Goal: Task Accomplishment & Management: Manage account settings

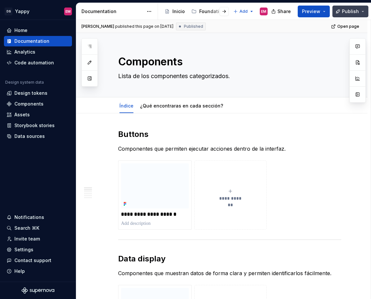
click at [351, 13] on span "Publish" at bounding box center [350, 11] width 17 height 7
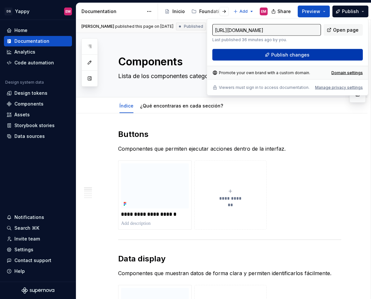
click at [256, 55] on button "Publish changes" at bounding box center [287, 55] width 150 height 12
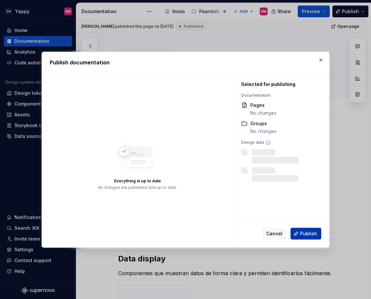
click at [304, 236] on span "Publish" at bounding box center [308, 233] width 17 height 7
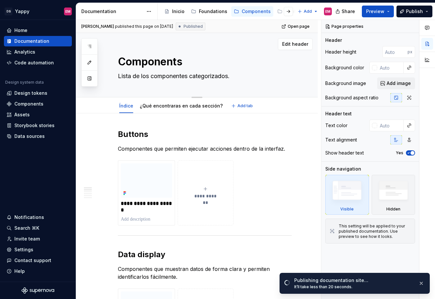
click at [187, 62] on textarea "Components" at bounding box center [204, 62] width 174 height 16
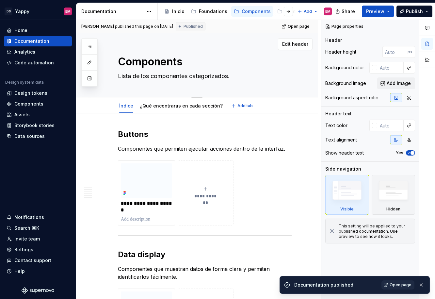
type textarea "*"
type textarea "Component"
type textarea "*"
type textarea "Componen"
type textarea "*"
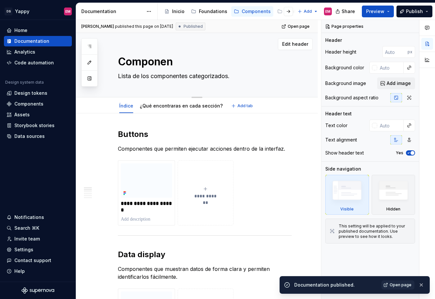
type textarea "Compone"
type textarea "*"
type textarea "Compon"
type textarea "*"
type textarea "Compone"
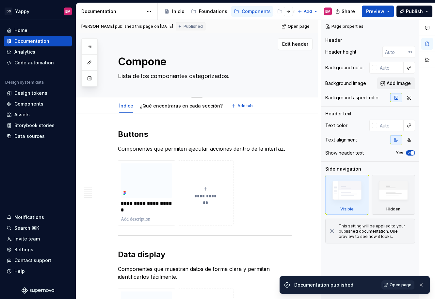
type textarea "*"
type textarea "Componen"
type textarea "*"
type textarea "Component"
type textarea "*"
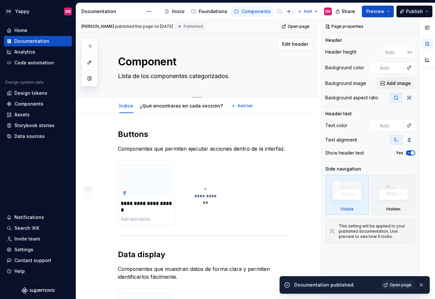
type textarea "Componente"
type textarea "*"
type textarea "Componentes"
type textarea "*"
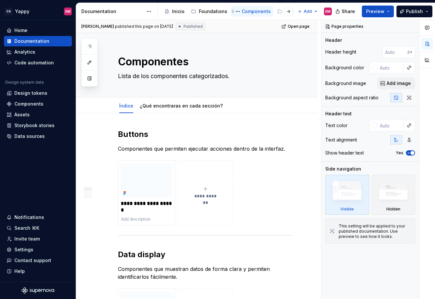
type textarea "Componentes"
click at [248, 14] on div "Components" at bounding box center [256, 11] width 29 height 7
click at [233, 11] on icon "Page tree" at bounding box center [232, 11] width 5 height 5
click at [235, 13] on button "Page tree" at bounding box center [238, 12] width 8 height 8
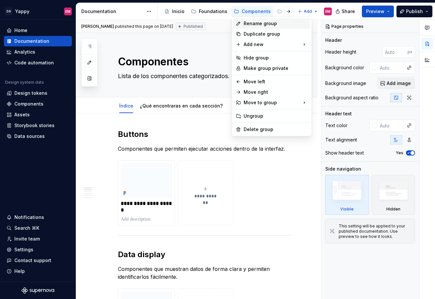
click at [255, 22] on div "Rename group" at bounding box center [276, 23] width 64 height 7
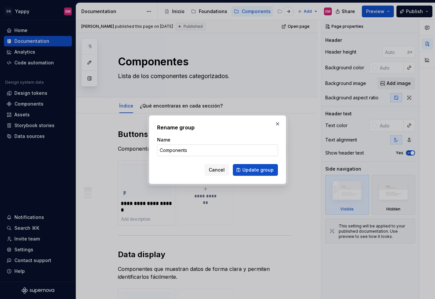
click at [192, 151] on input "Components" at bounding box center [217, 150] width 121 height 12
type textarea "*"
type input "Compo"
type textarea "*"
type input "Componentes"
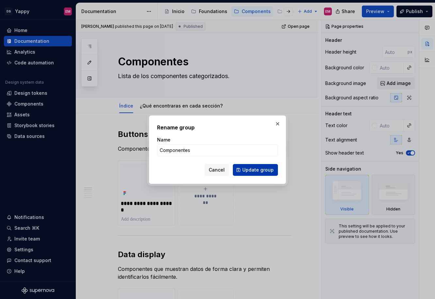
click at [244, 173] on span "Update group" at bounding box center [258, 170] width 31 height 7
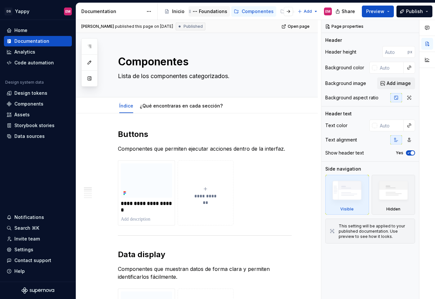
click at [208, 8] on div "Foundations" at bounding box center [213, 11] width 28 height 7
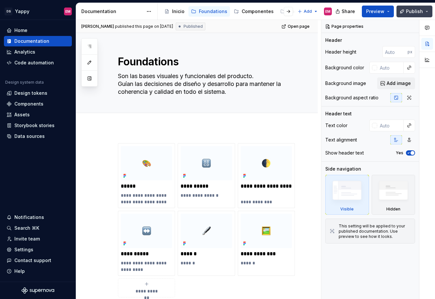
click at [370, 7] on button "Publish" at bounding box center [415, 12] width 36 height 12
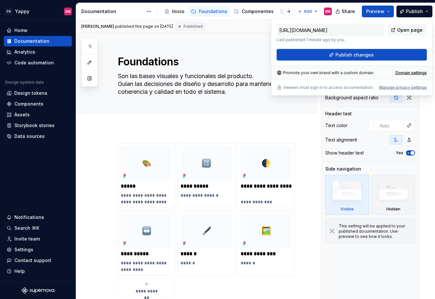
click at [328, 61] on div "[URL][DOMAIN_NAME] Last published 1 minute ago by you. Open page Publish change…" at bounding box center [351, 57] width 161 height 77
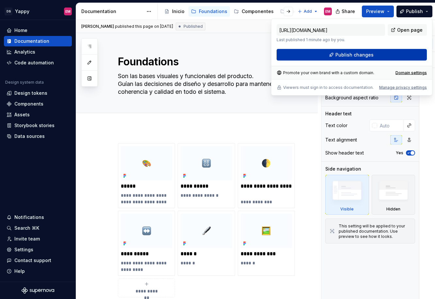
click at [326, 56] on button "Publish changes" at bounding box center [352, 55] width 150 height 12
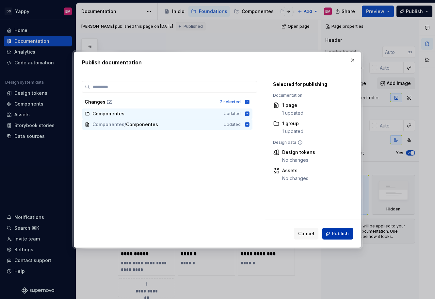
click at [341, 232] on span "Publish" at bounding box center [340, 233] width 17 height 7
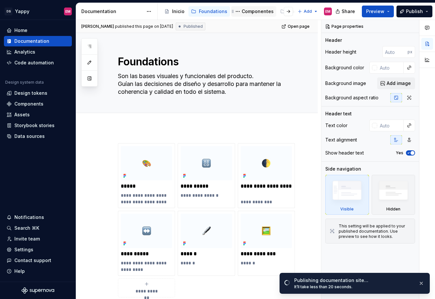
click at [247, 11] on div "Componentes" at bounding box center [258, 11] width 32 height 7
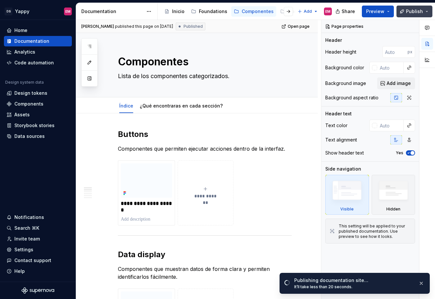
click at [370, 13] on span "Publish" at bounding box center [414, 11] width 17 height 7
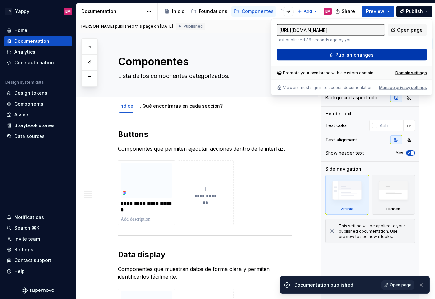
click at [353, 54] on span "Publish changes" at bounding box center [355, 55] width 38 height 7
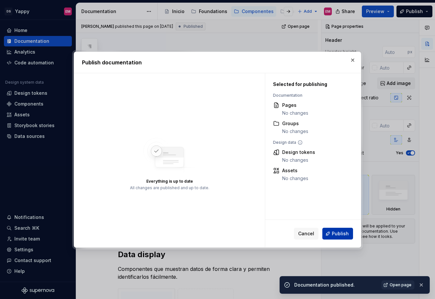
click at [339, 235] on span "Publish" at bounding box center [340, 233] width 17 height 7
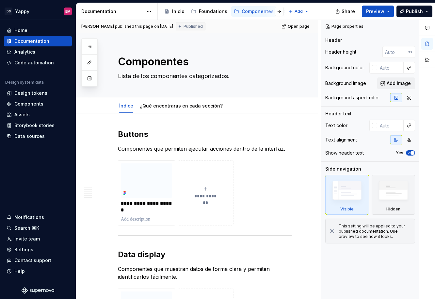
type textarea "*"
